Goal: Find specific page/section

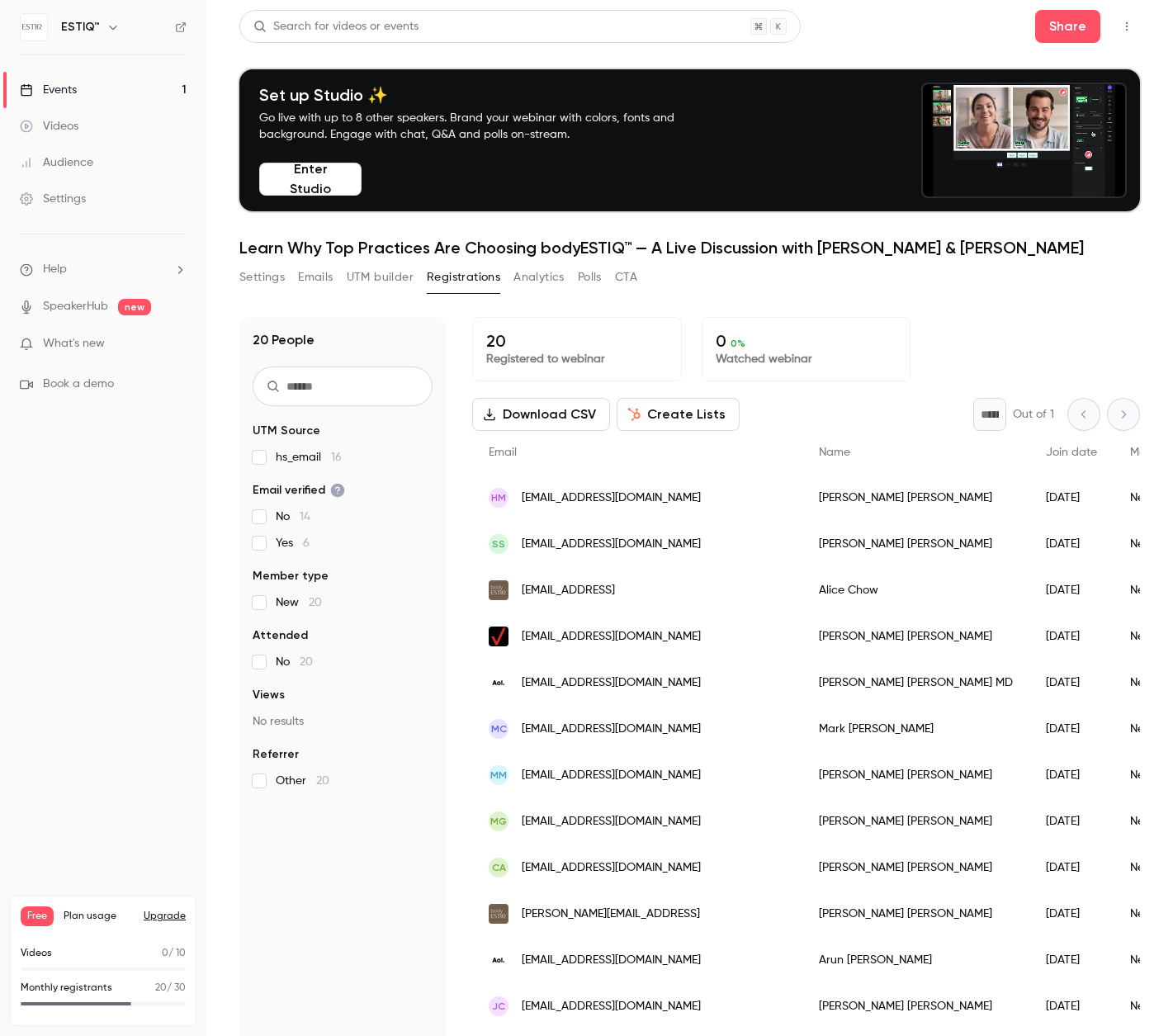
click at [122, 78] on link "Events 1" at bounding box center [103, 90] width 207 height 37
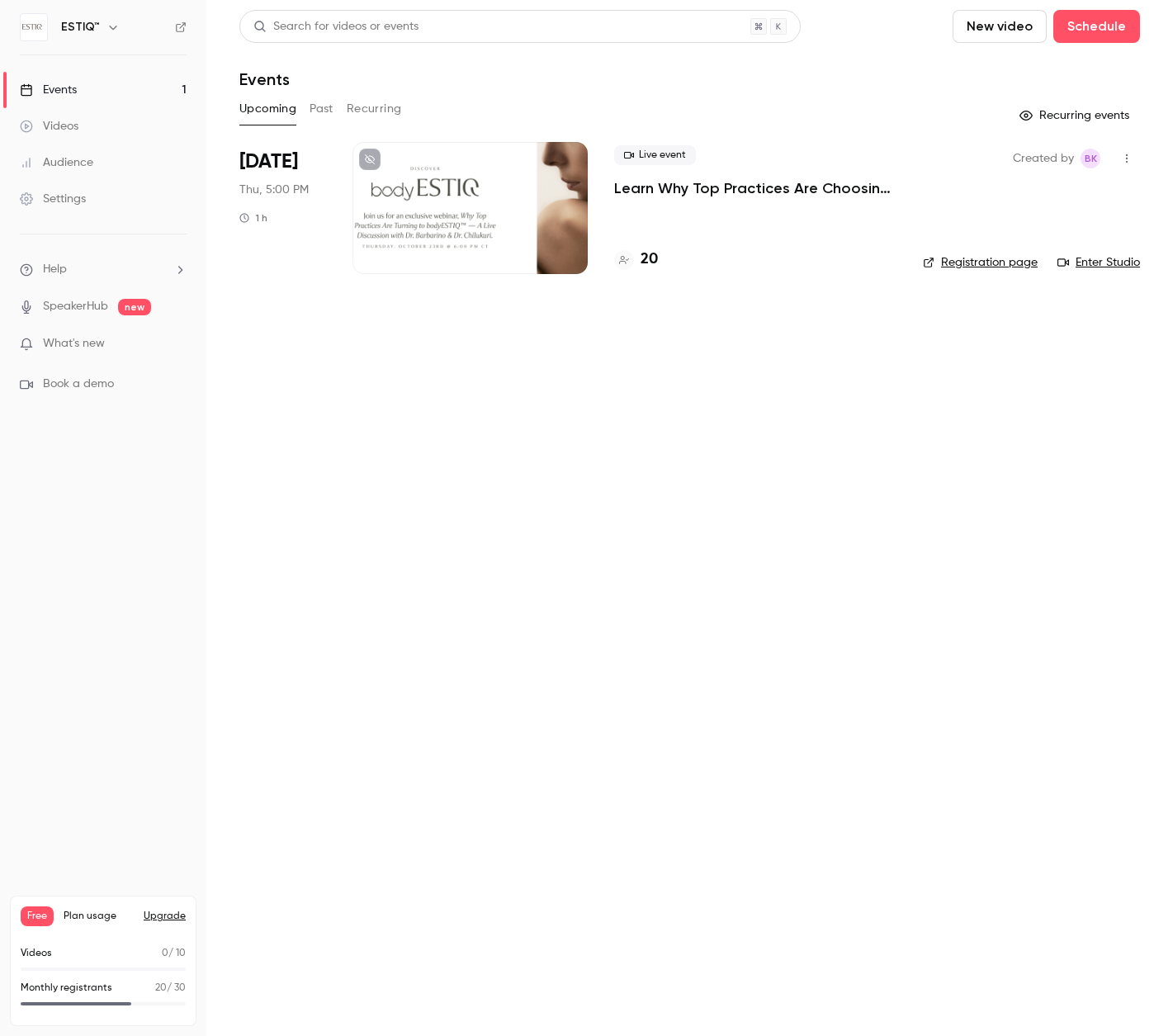
click at [650, 253] on h4 "20" at bounding box center [649, 260] width 17 height 22
